Goal: Information Seeking & Learning: Learn about a topic

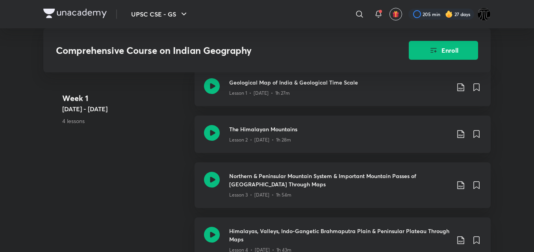
scroll to position [443, 0]
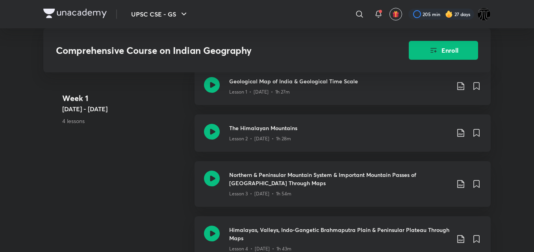
click at [181, 173] on div "Week 1 Aug 4 - 10 4 lessons Geological Map of India & Geological Time Scale Les…" at bounding box center [266, 170] width 447 height 204
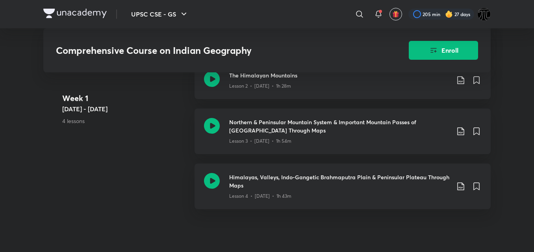
scroll to position [497, 0]
